Goal: Task Accomplishment & Management: Complete application form

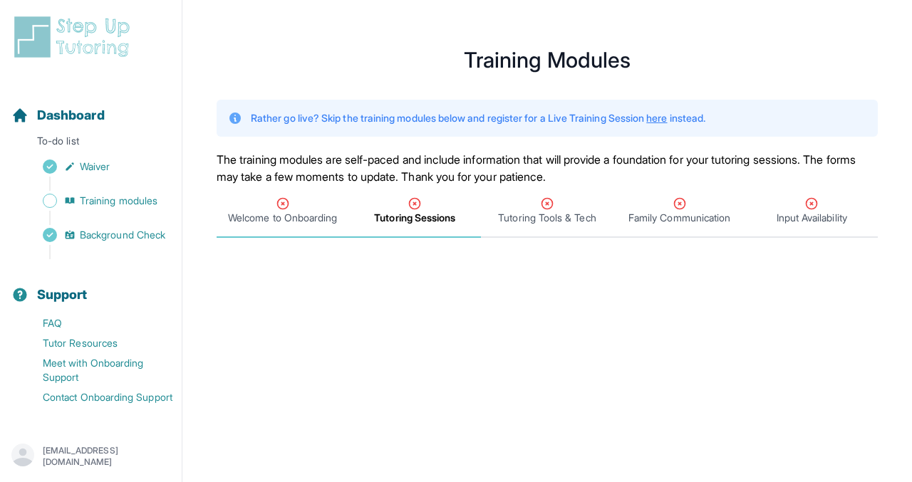
click at [298, 214] on span "Welcome to Onboarding" at bounding box center [282, 218] width 109 height 14
click at [400, 194] on span "Tutoring Sessions" at bounding box center [415, 211] width 132 height 53
click at [524, 208] on div "Tutoring Tools & Tech" at bounding box center [547, 211] width 127 height 28
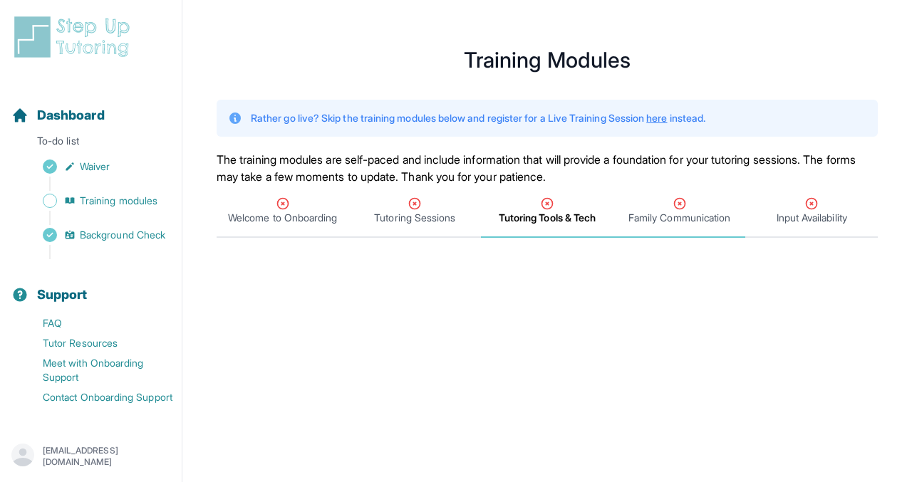
click at [690, 192] on span "Family Communication" at bounding box center [679, 211] width 132 height 53
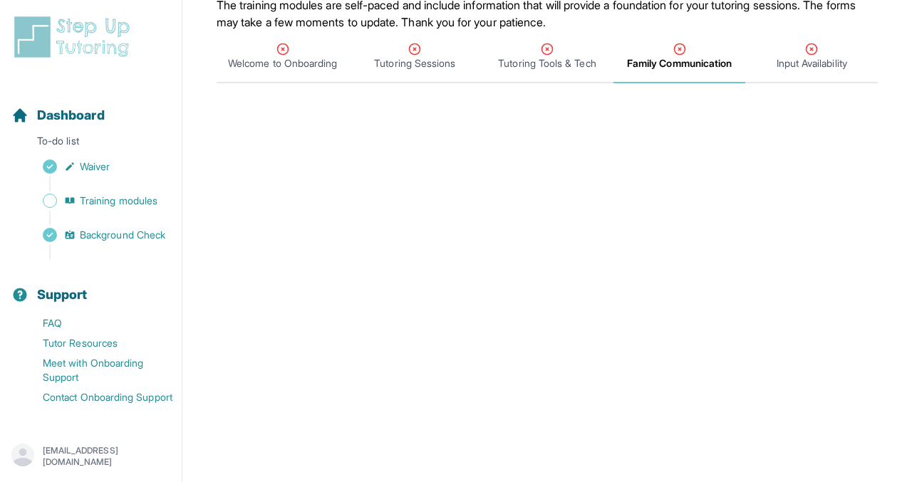
scroll to position [177, 0]
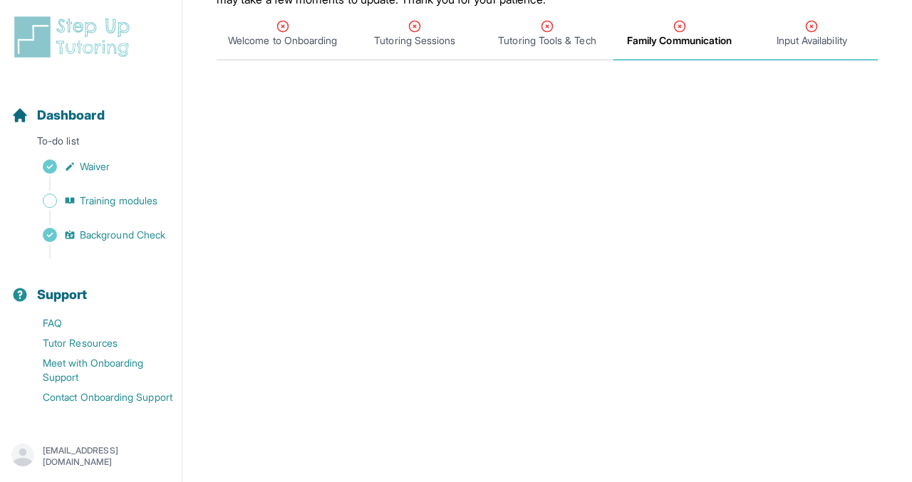
click at [821, 42] on span "Input Availability" at bounding box center [811, 40] width 71 height 14
click at [821, 42] on span "Input Availability" at bounding box center [812, 40] width 76 height 14
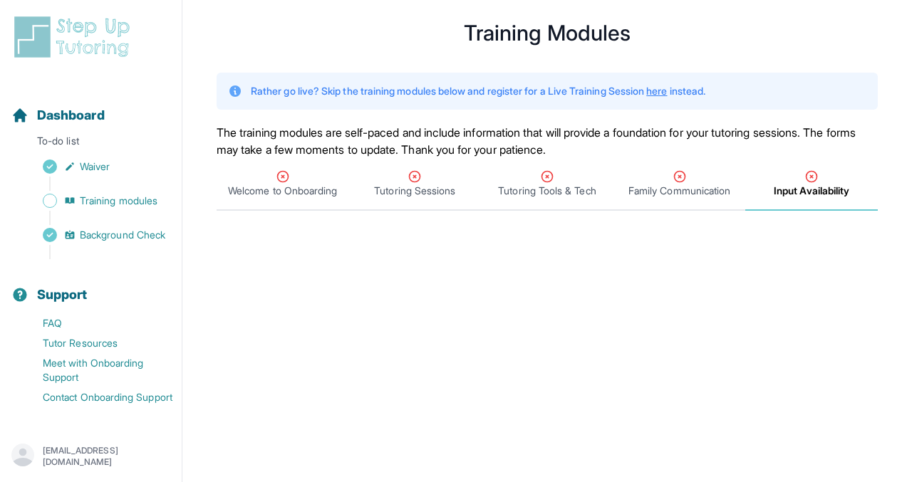
scroll to position [0, 0]
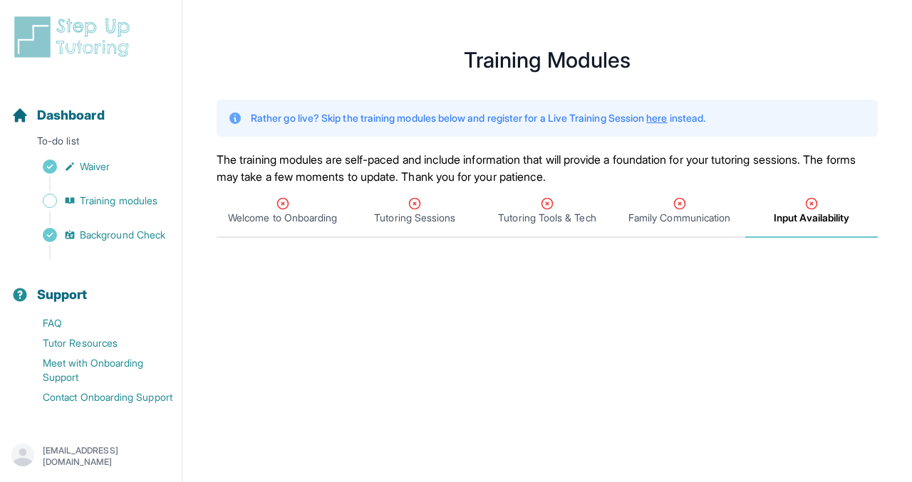
click at [648, 114] on p "Rather go live? Skip the training modules below and register for a Live Trainin…" at bounding box center [478, 118] width 454 height 14
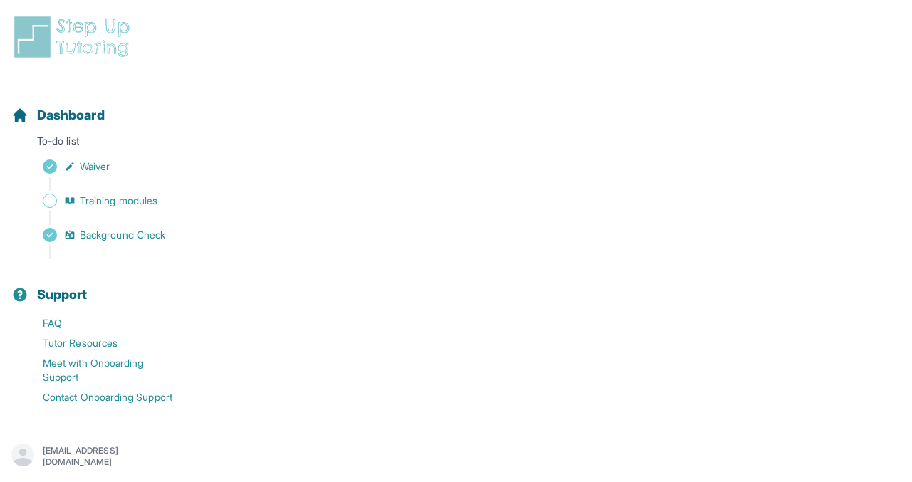
scroll to position [582, 0]
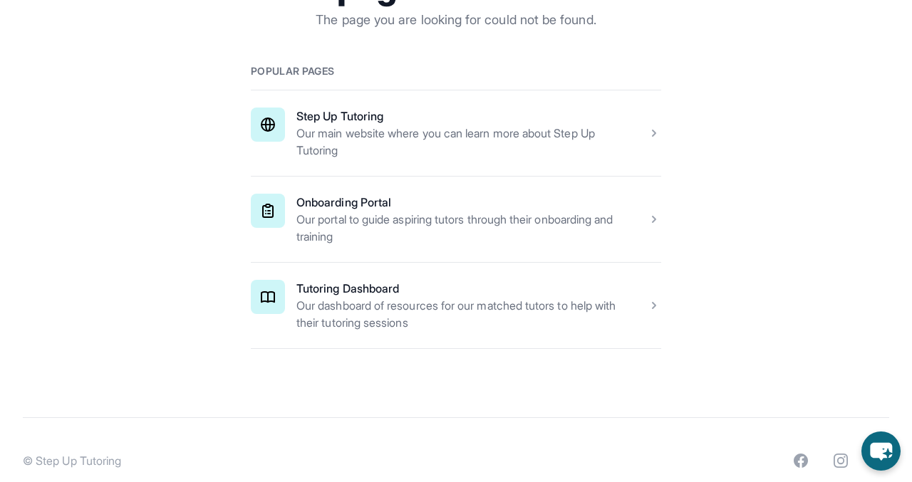
scroll to position [267, 0]
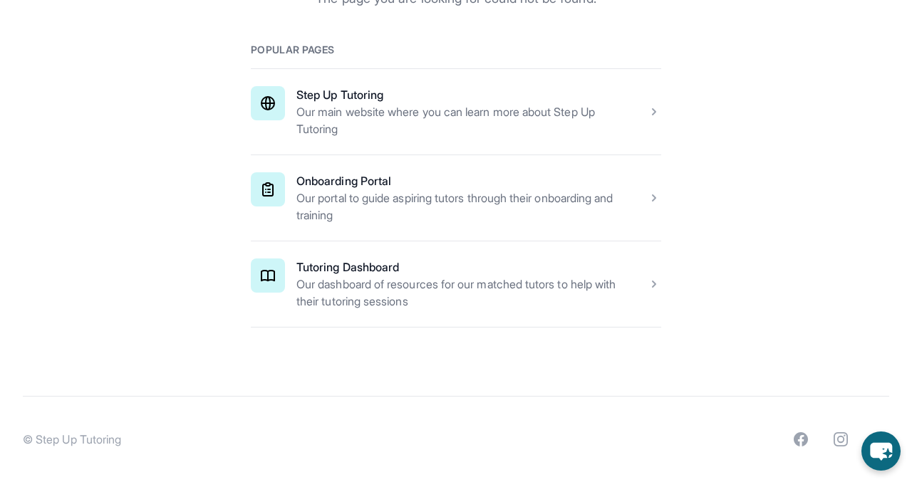
click at [433, 194] on span at bounding box center [456, 197] width 410 height 85
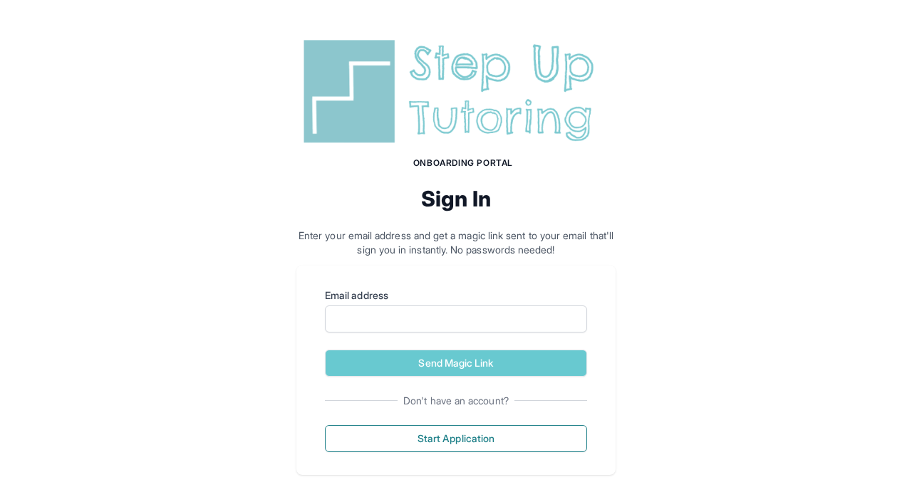
scroll to position [27, 0]
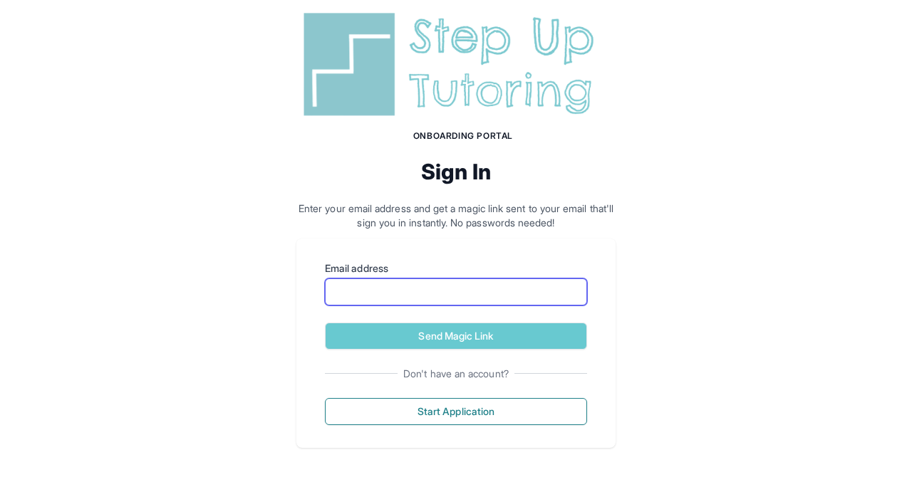
click at [452, 300] on input "Email address" at bounding box center [456, 291] width 262 height 27
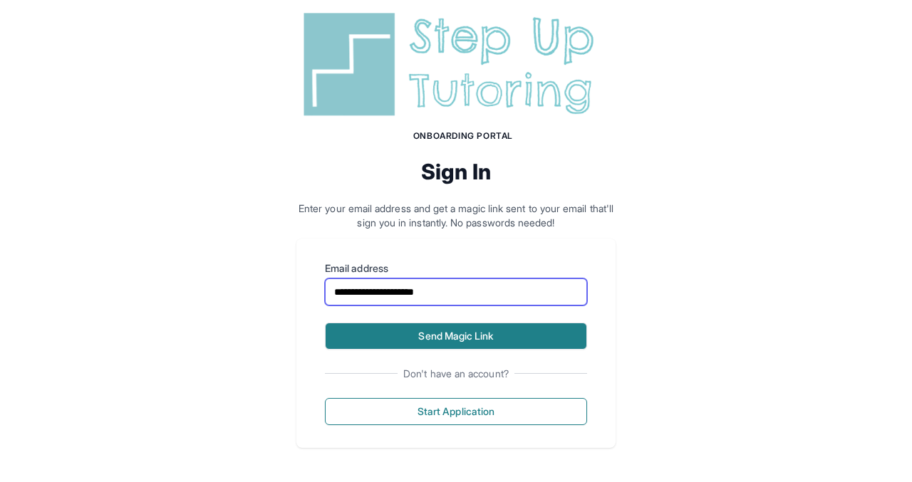
type input "**********"
click at [461, 333] on button "Send Magic Link" at bounding box center [456, 336] width 262 height 27
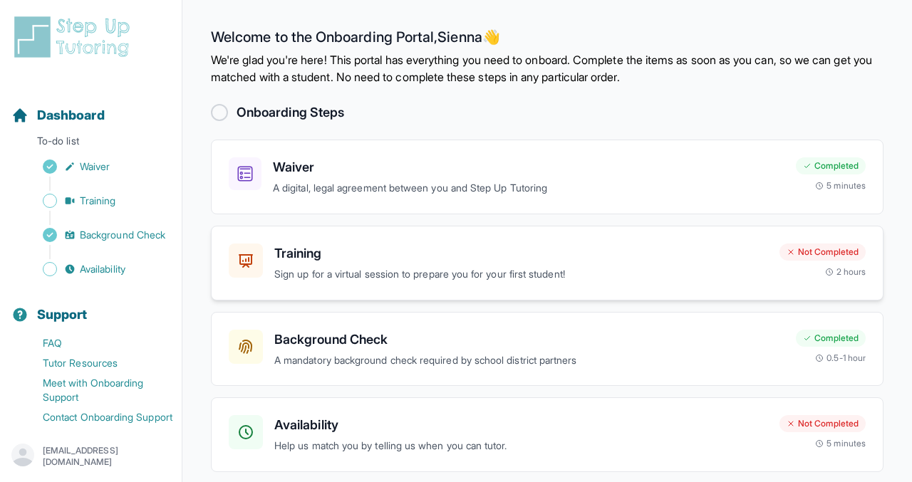
scroll to position [56, 0]
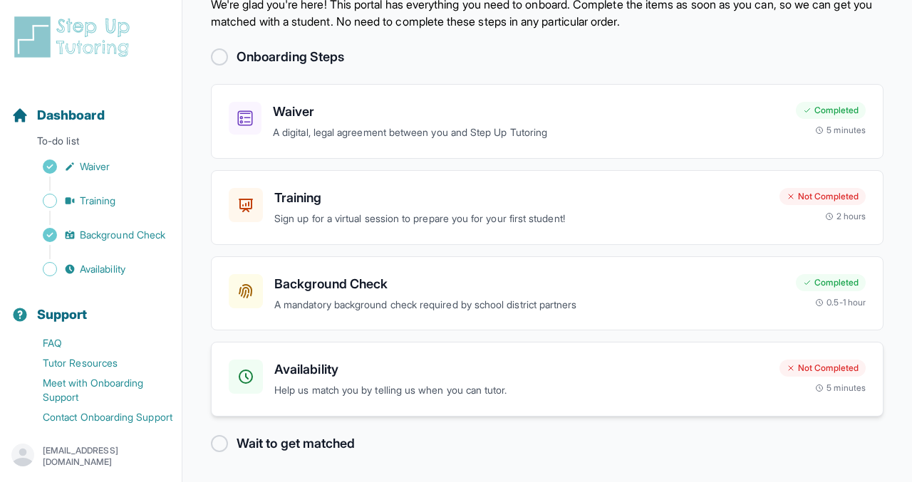
click at [323, 354] on div "Availability Help us match you by telling us when you can tutor. Not Completed …" at bounding box center [547, 379] width 672 height 75
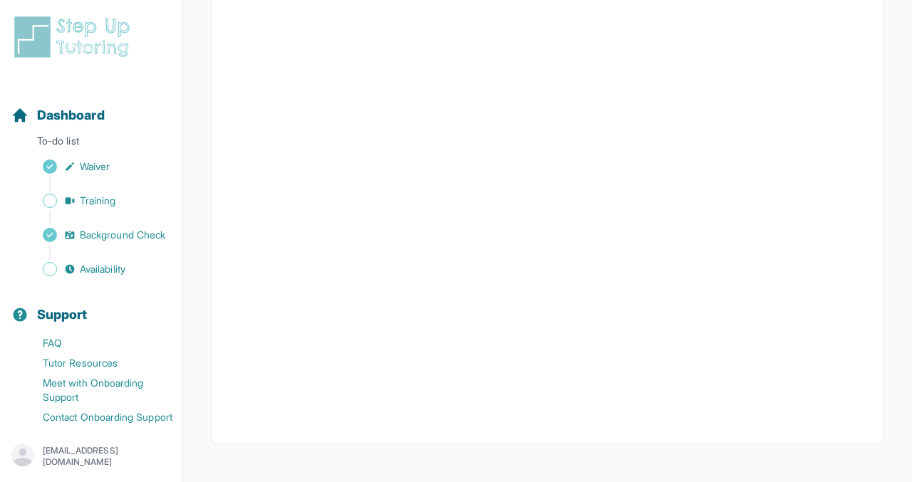
scroll to position [345, 0]
click at [115, 217] on div "Sidebar" at bounding box center [93, 218] width 165 height 14
click at [104, 199] on span "Training" at bounding box center [98, 201] width 36 height 14
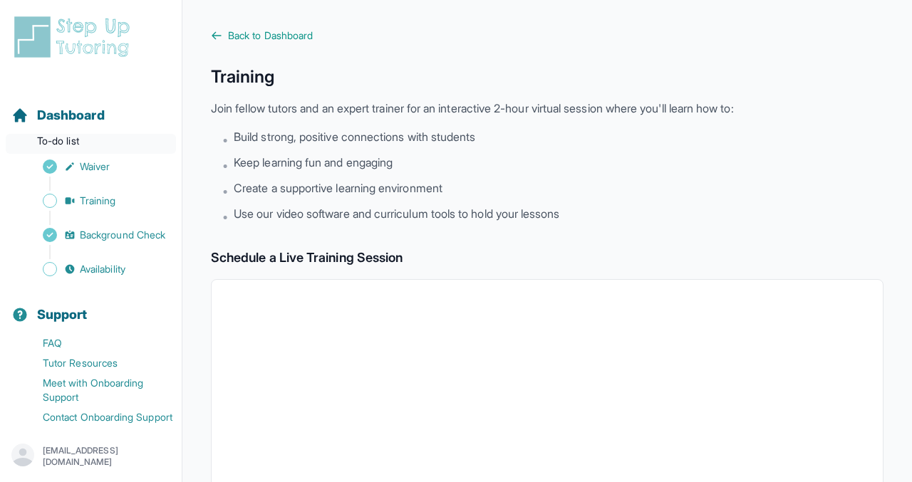
click at [99, 138] on p "To-do list" at bounding box center [91, 144] width 170 height 20
click at [86, 136] on p "To-do list" at bounding box center [91, 144] width 170 height 20
click at [104, 262] on span "Availability" at bounding box center [103, 269] width 46 height 14
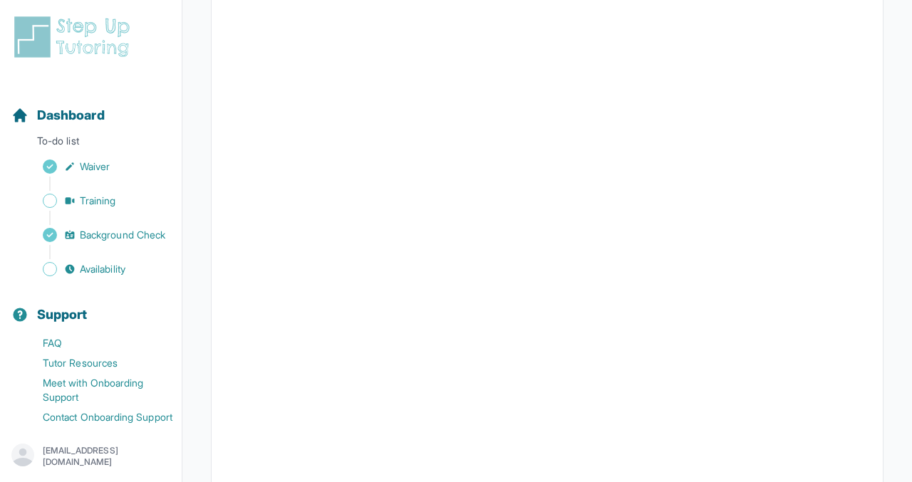
scroll to position [345, 0]
click at [73, 192] on link "Training" at bounding box center [96, 201] width 170 height 20
